Goal: Information Seeking & Learning: Understand process/instructions

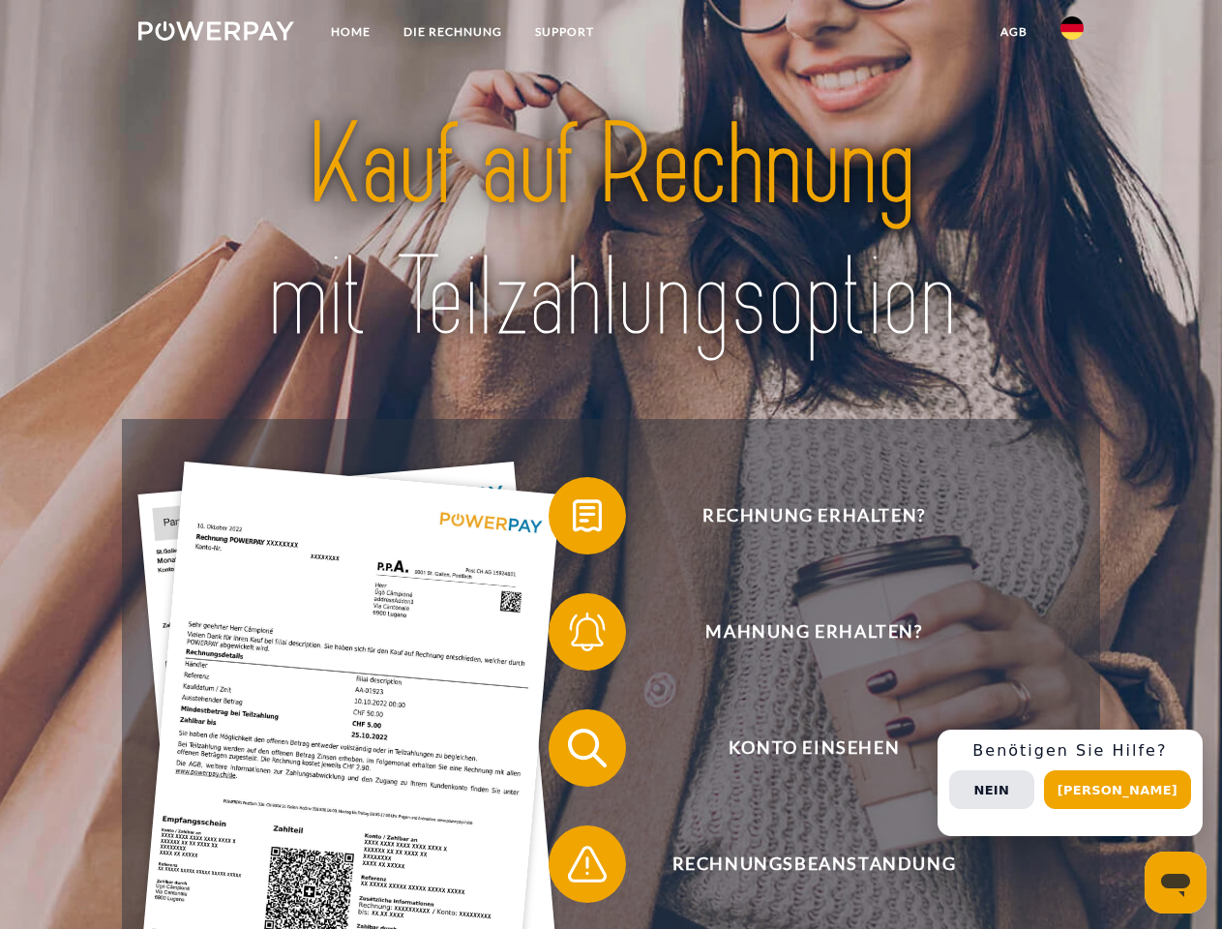
click at [216, 34] on img at bounding box center [216, 30] width 156 height 19
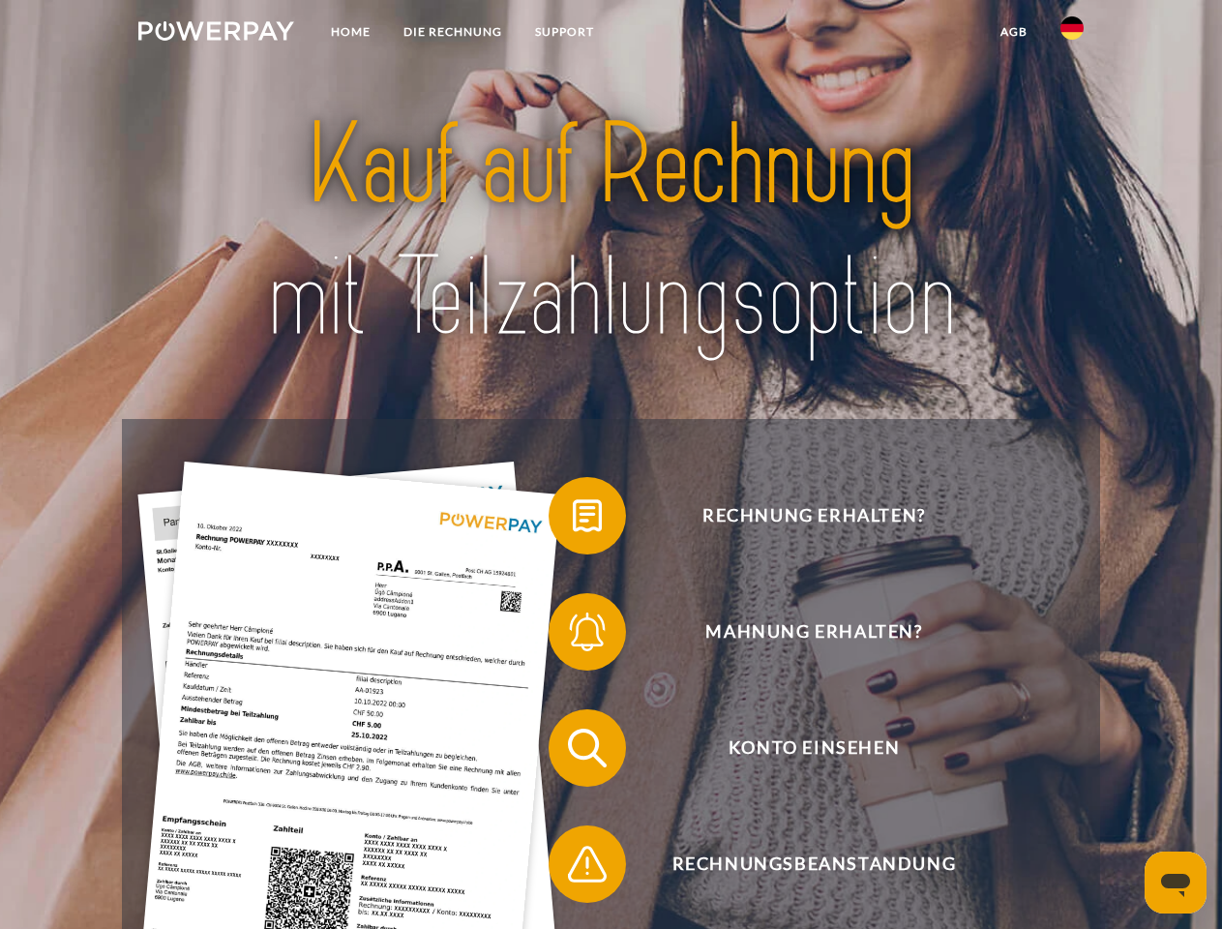
click at [1072, 34] on img at bounding box center [1072, 27] width 23 height 23
click at [1013, 32] on link "agb" at bounding box center [1014, 32] width 60 height 35
click at [573, 520] on span at bounding box center [558, 515] width 97 height 97
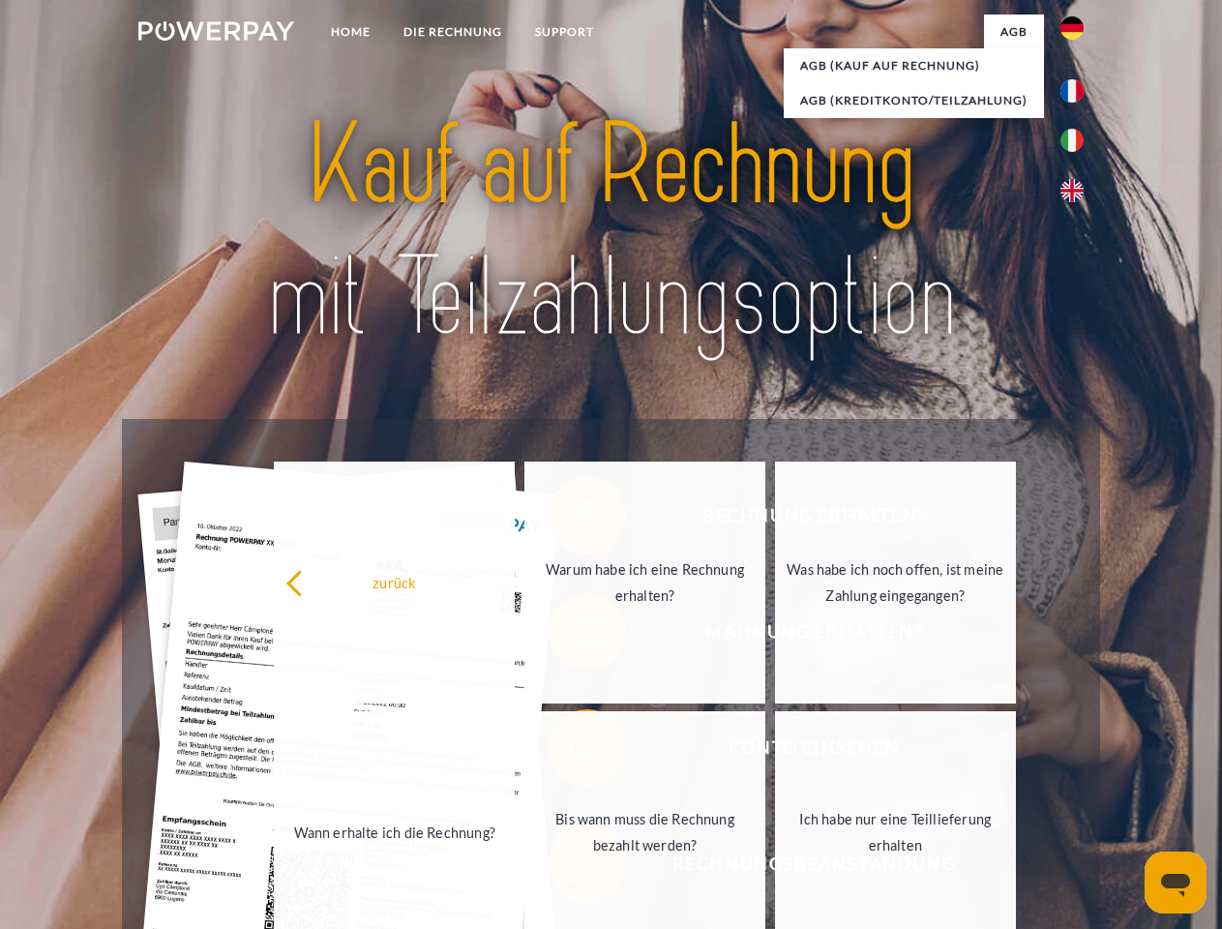
click at [573, 636] on link "Warum habe ich eine Rechnung erhalten?" at bounding box center [644, 583] width 241 height 242
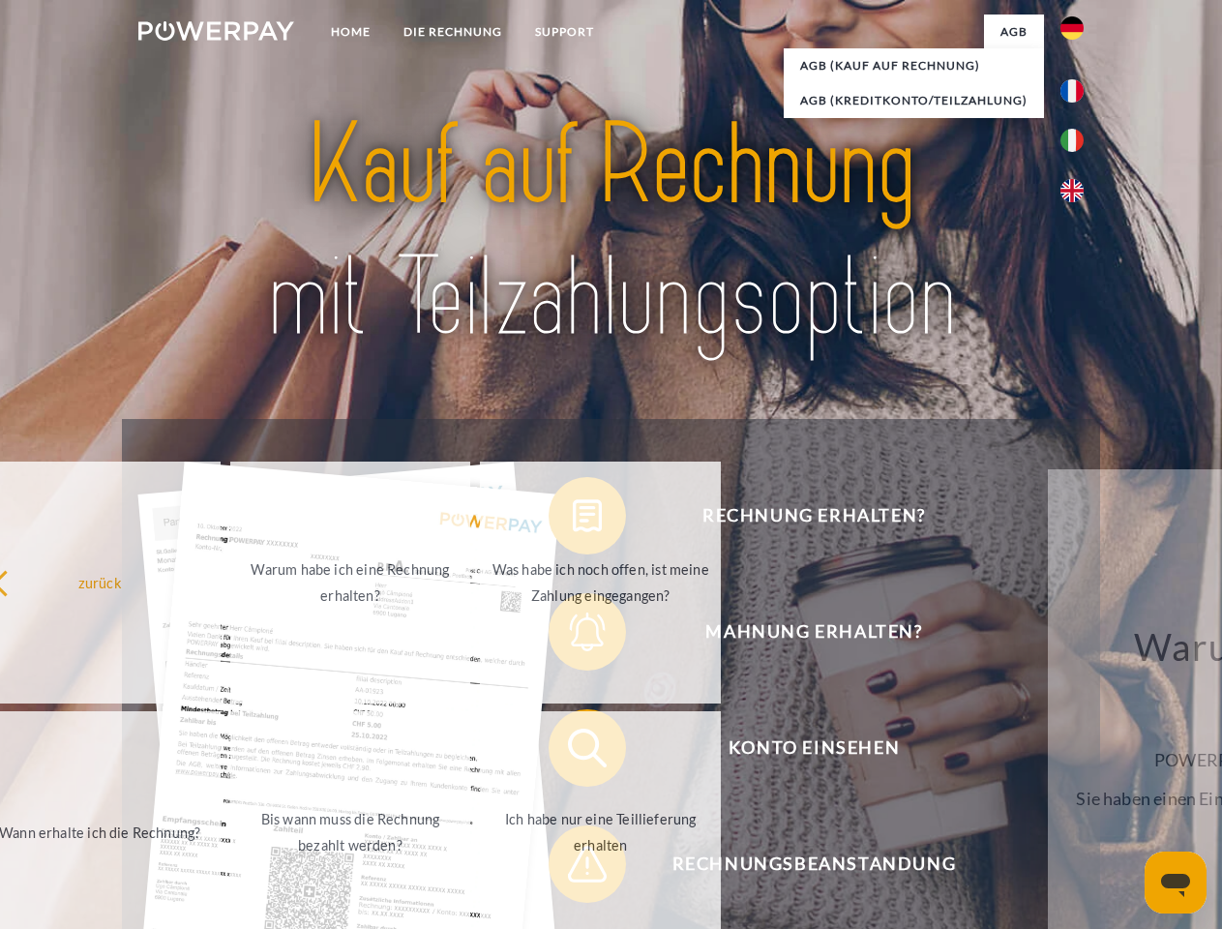
click at [573, 752] on link "Ich habe nur eine Teillieferung erhalten" at bounding box center [600, 832] width 241 height 242
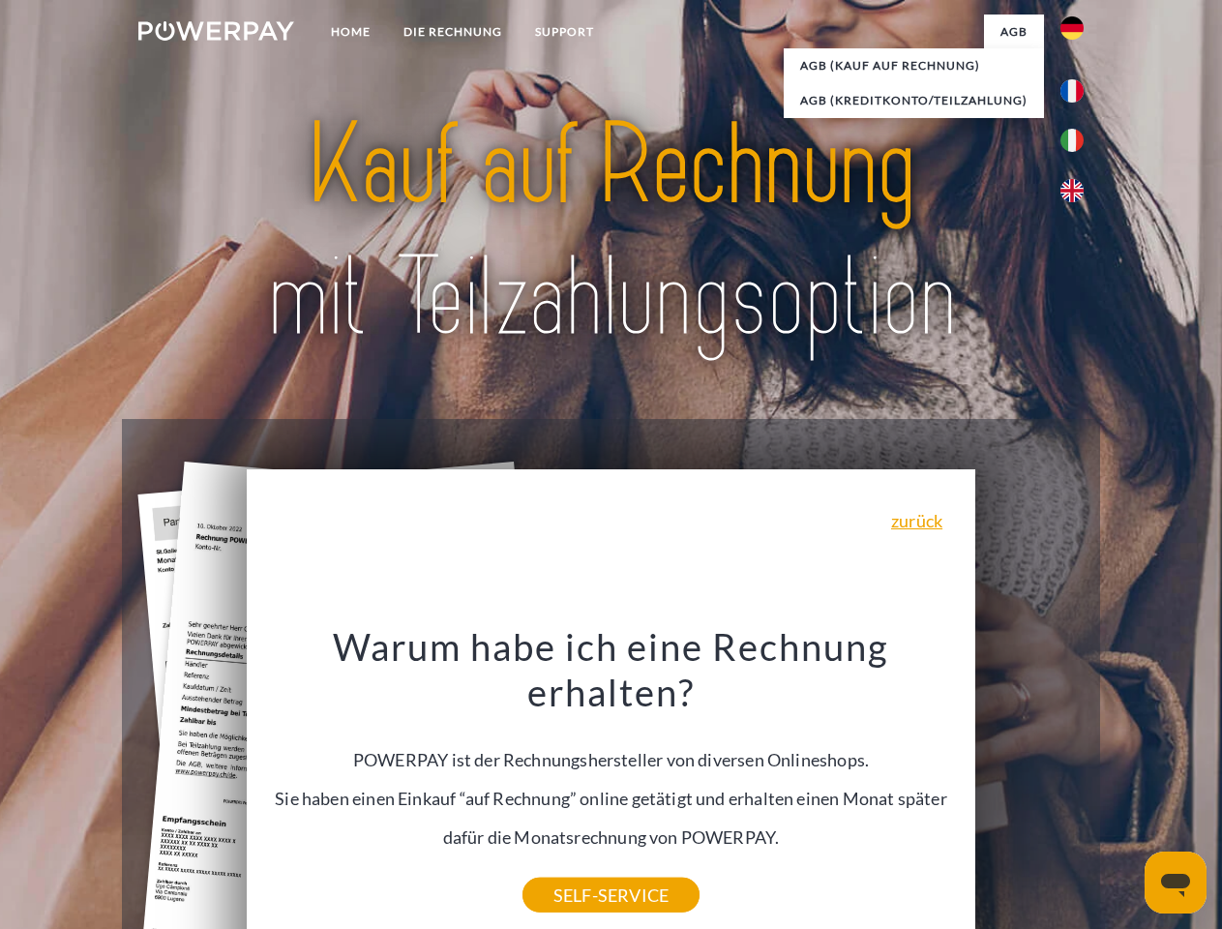
click at [573, 868] on div "Warum habe ich eine Rechnung erhalten? POWERPAY ist der Rechnungshersteller von…" at bounding box center [611, 759] width 706 height 272
click at [1077, 783] on div "Rechnung erhalten? Mahnung erhalten? Konto einsehen" at bounding box center [610, 806] width 977 height 774
click at [1030, 787] on span "Konto einsehen" at bounding box center [814, 747] width 474 height 77
click at [1124, 790] on header "Home DIE RECHNUNG SUPPORT" at bounding box center [611, 668] width 1222 height 1336
